Goal: Task Accomplishment & Management: Manage account settings

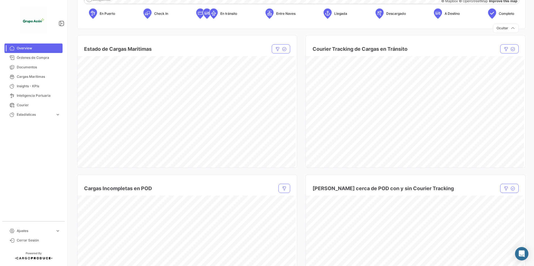
scroll to position [279, 0]
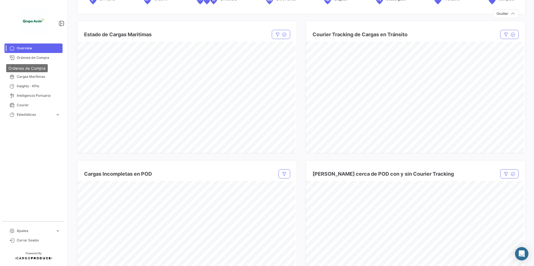
click at [19, 66] on div "Órdenes de Compra" at bounding box center [27, 68] width 42 height 8
click at [50, 65] on mat-tooltip-component "Órdenes de Compra" at bounding box center [26, 68] width 49 height 16
click at [21, 68] on span "Documentos" at bounding box center [39, 67] width 44 height 5
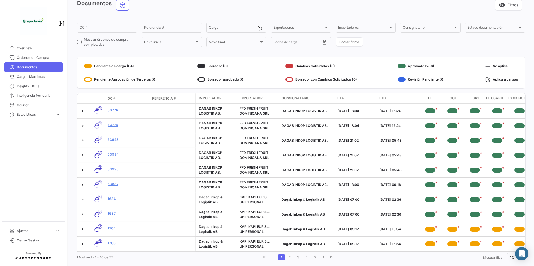
scroll to position [42, 0]
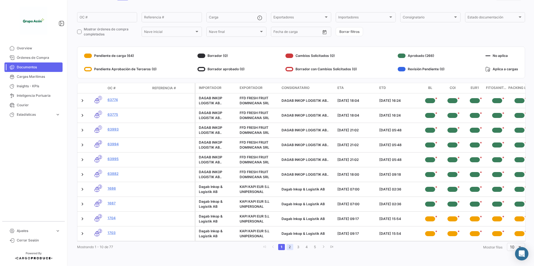
click at [287, 246] on link "2" at bounding box center [290, 247] width 7 height 6
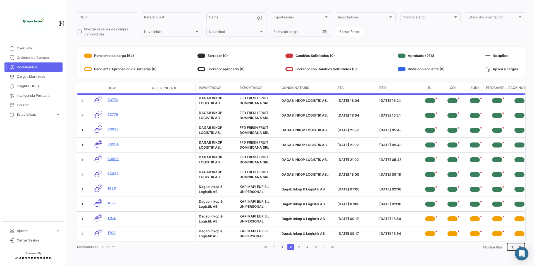
click at [507, 247] on div "10" at bounding box center [516, 246] width 18 height 9
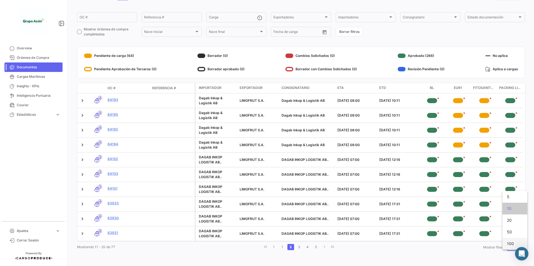
click at [508, 244] on span "100" at bounding box center [515, 244] width 16 height 12
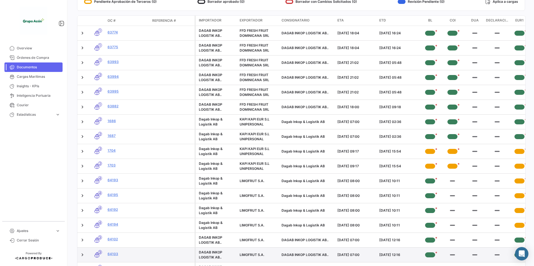
scroll to position [0, 0]
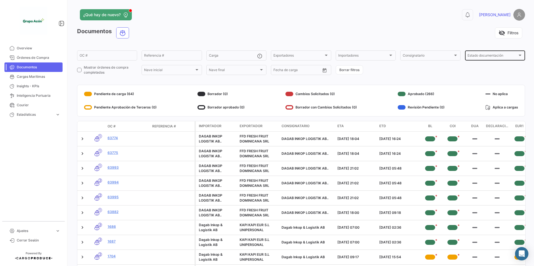
click at [484, 54] on div "Estado documentación Estado documentación" at bounding box center [495, 55] width 55 height 11
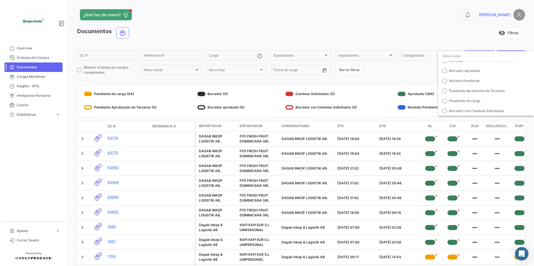
scroll to position [36, 0]
click at [455, 100] on span "Pendiente de carga" at bounding box center [464, 101] width 31 height 4
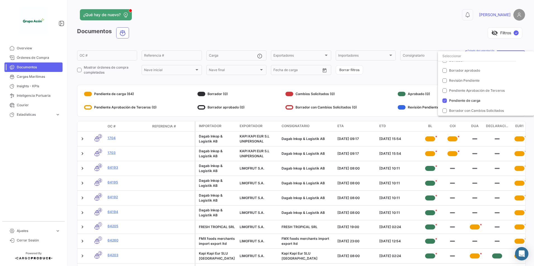
click at [416, 76] on div at bounding box center [267, 133] width 534 height 266
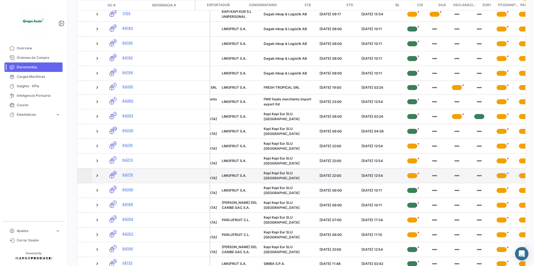
scroll to position [0, 53]
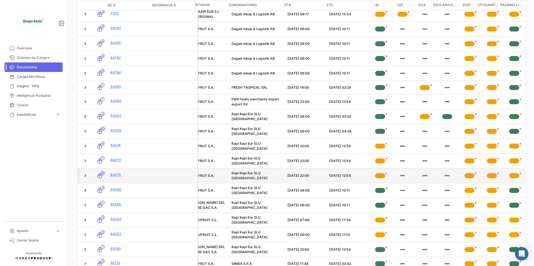
drag, startPoint x: 354, startPoint y: 174, endPoint x: 409, endPoint y: 174, distance: 54.7
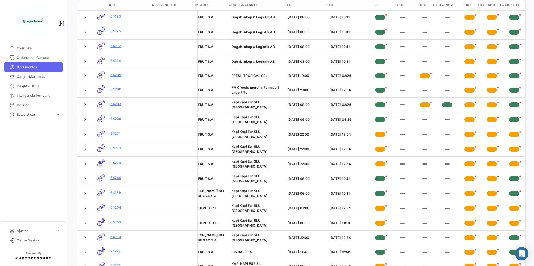
scroll to position [91, 0]
